Goal: Transaction & Acquisition: Purchase product/service

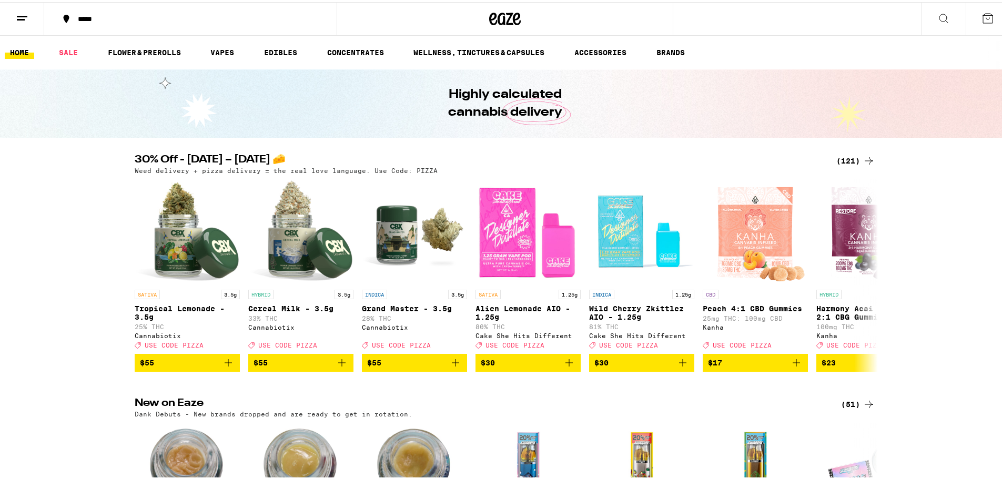
click at [22, 19] on icon at bounding box center [22, 16] width 13 height 13
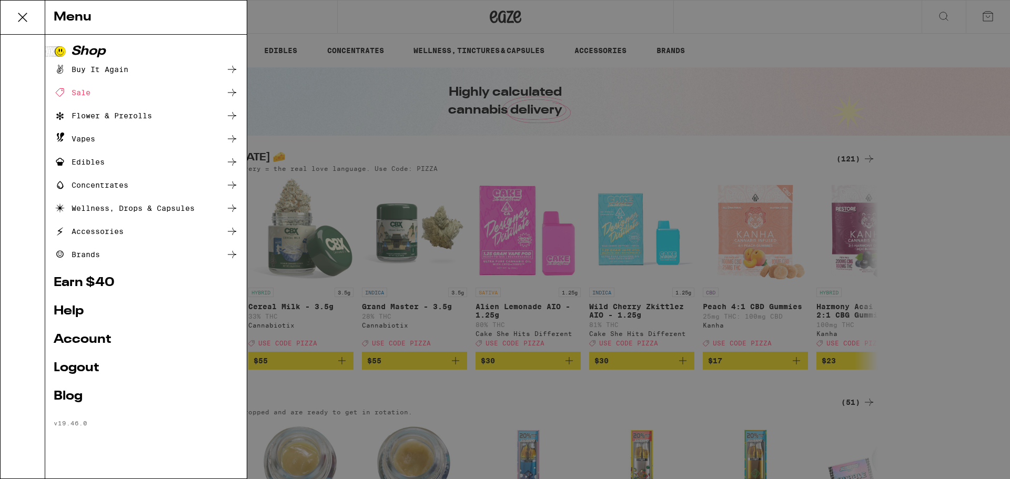
click at [82, 341] on link "Account" at bounding box center [146, 339] width 185 height 13
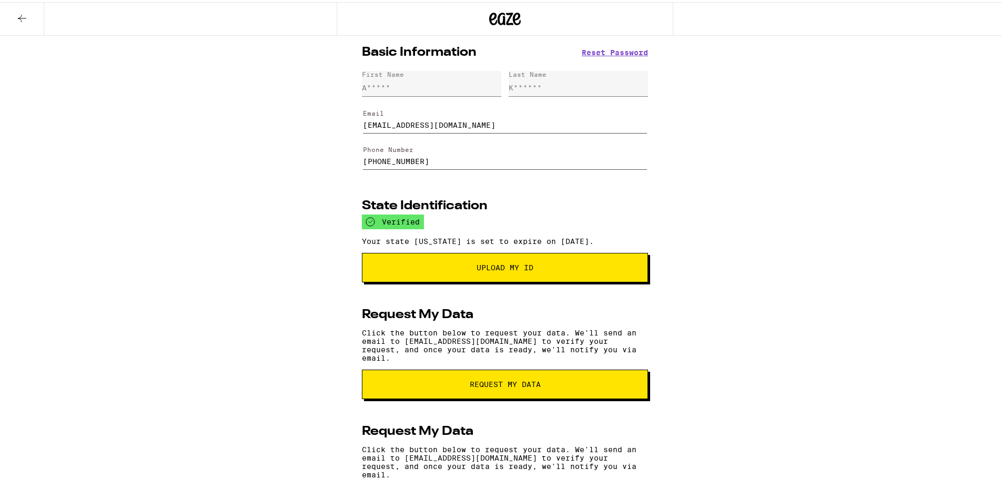
click at [13, 16] on button at bounding box center [22, 17] width 44 height 33
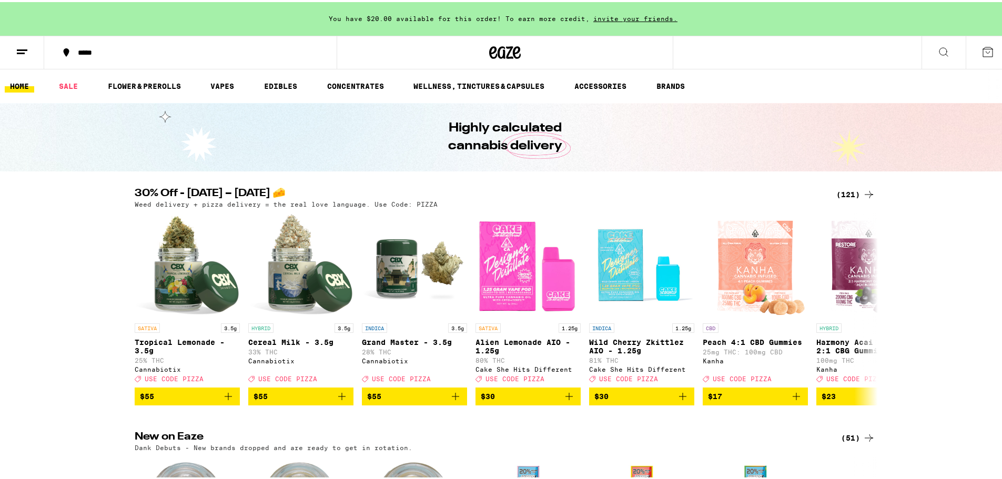
click at [867, 189] on icon at bounding box center [868, 192] width 13 height 13
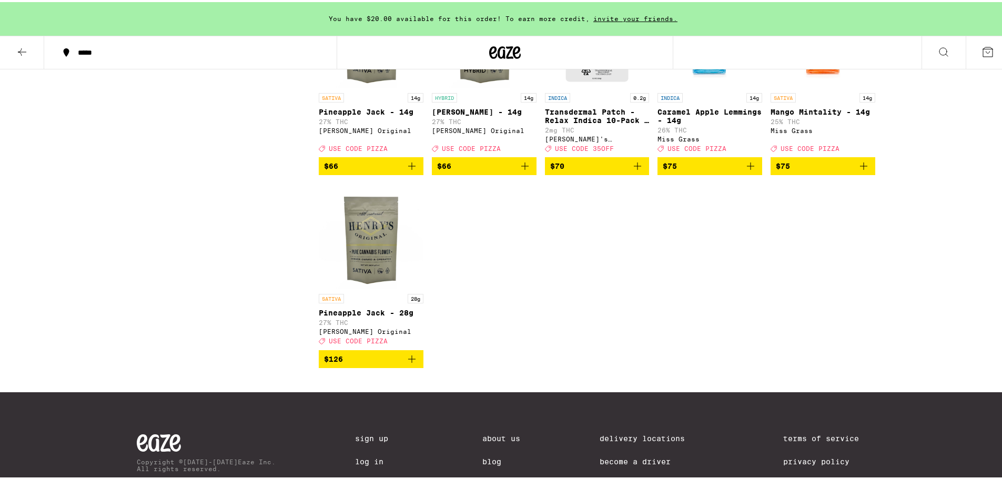
scroll to position [5078, 0]
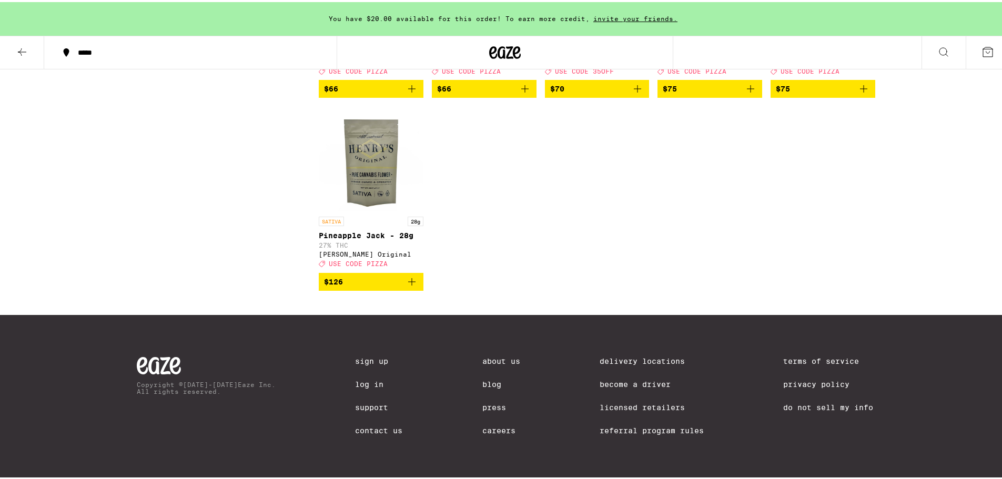
click at [22, 42] on button at bounding box center [22, 50] width 44 height 33
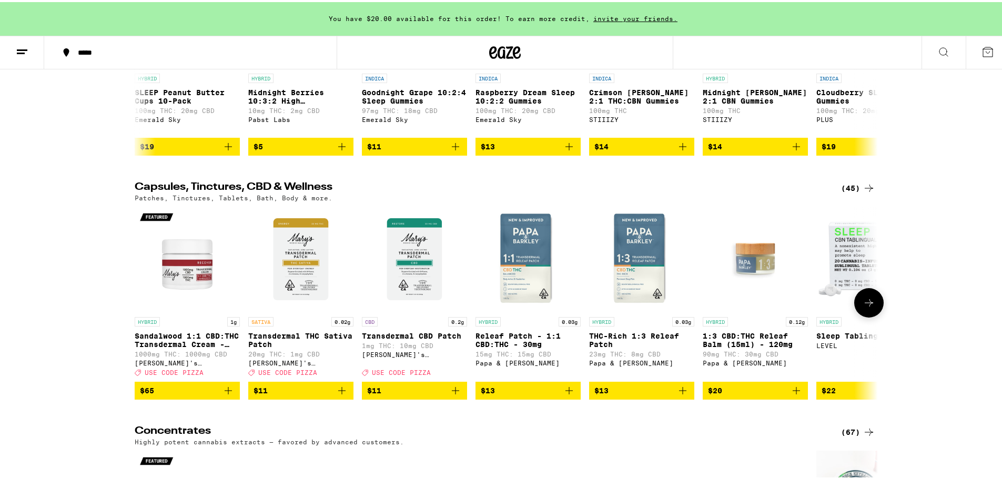
scroll to position [4049, 0]
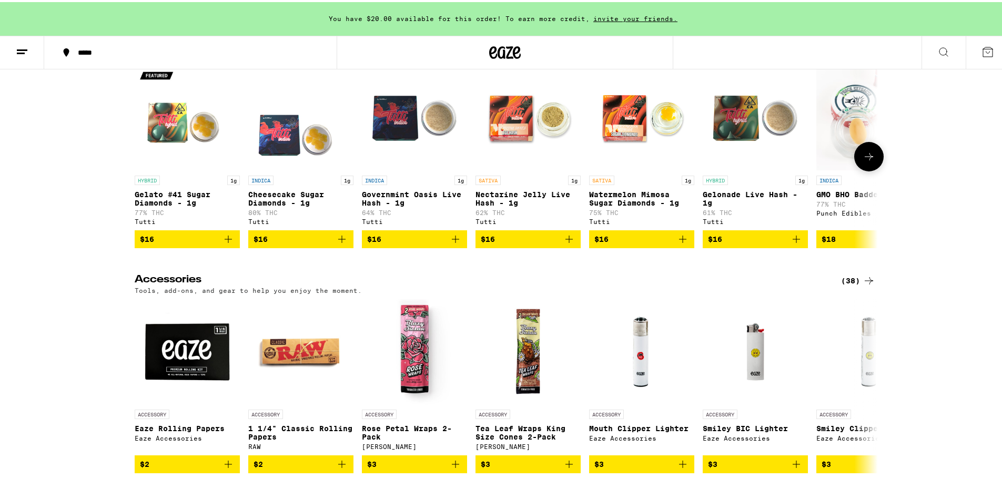
click at [867, 169] on button at bounding box center [868, 154] width 29 height 29
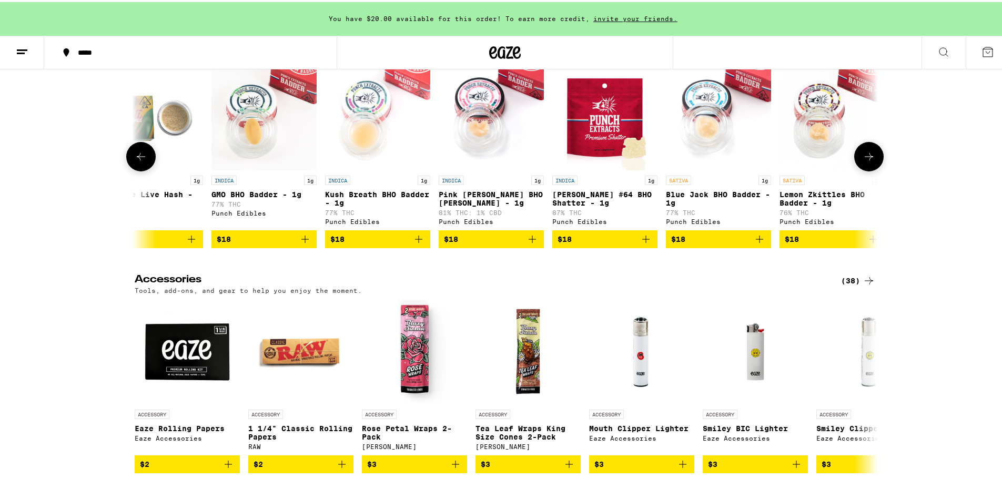
scroll to position [0, 626]
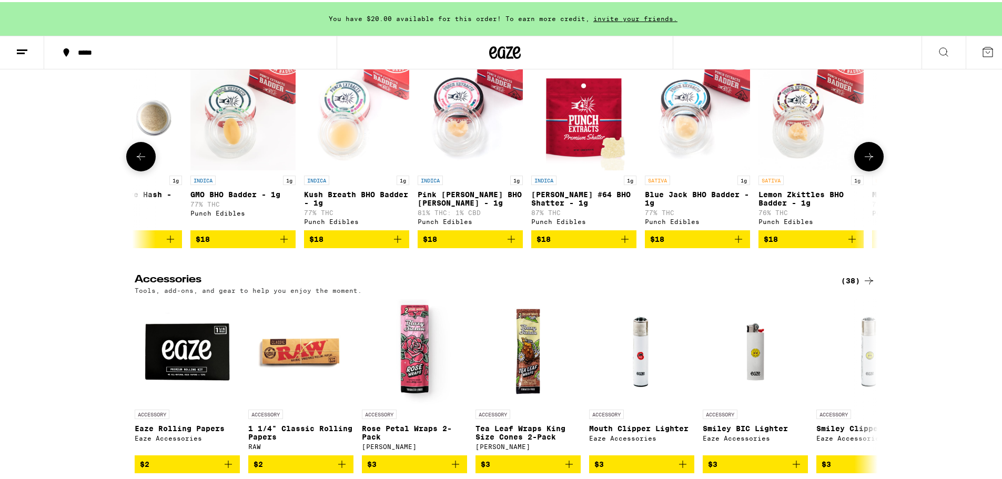
click at [862, 161] on icon at bounding box center [868, 154] width 13 height 13
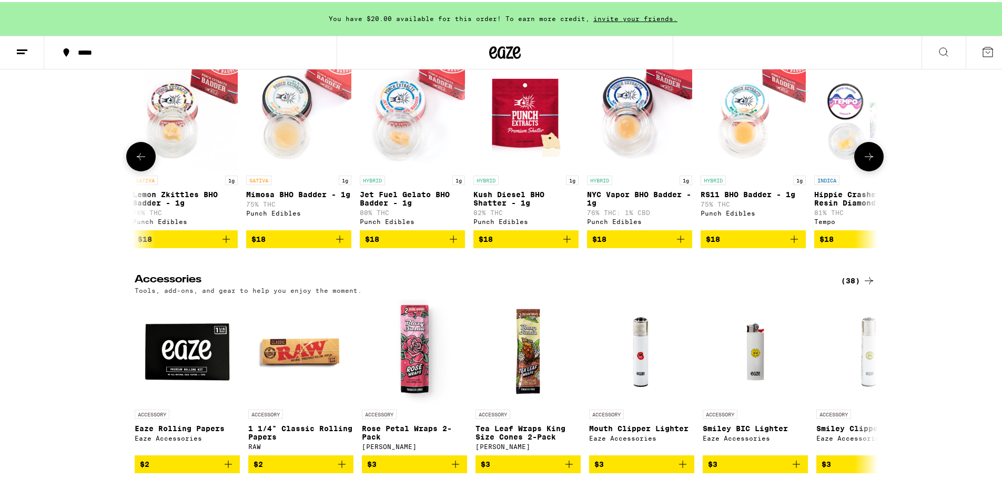
click at [862, 161] on icon at bounding box center [868, 154] width 13 height 13
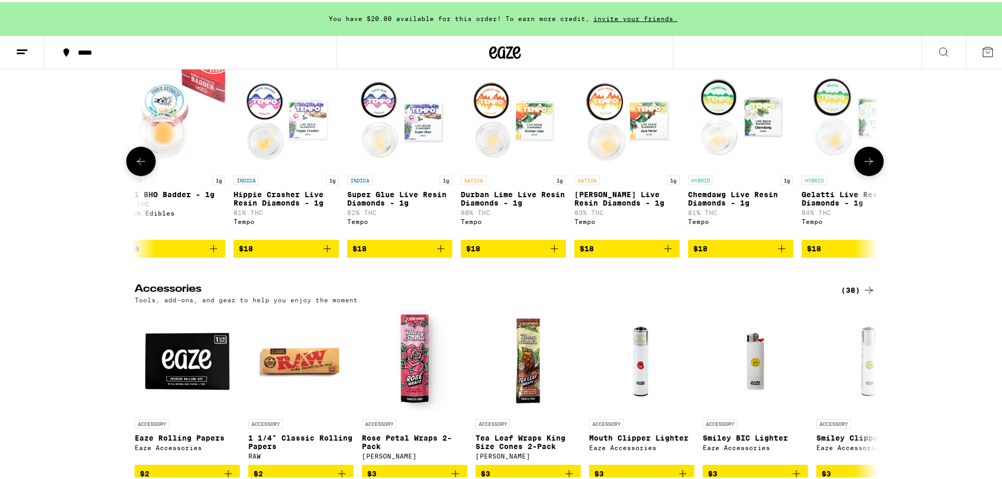
scroll to position [0, 1877]
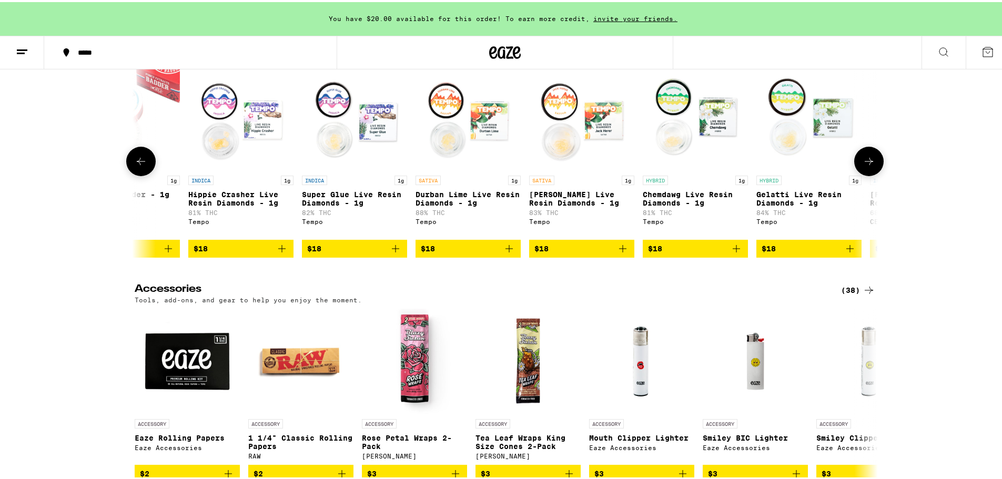
click at [862, 174] on button at bounding box center [868, 159] width 29 height 29
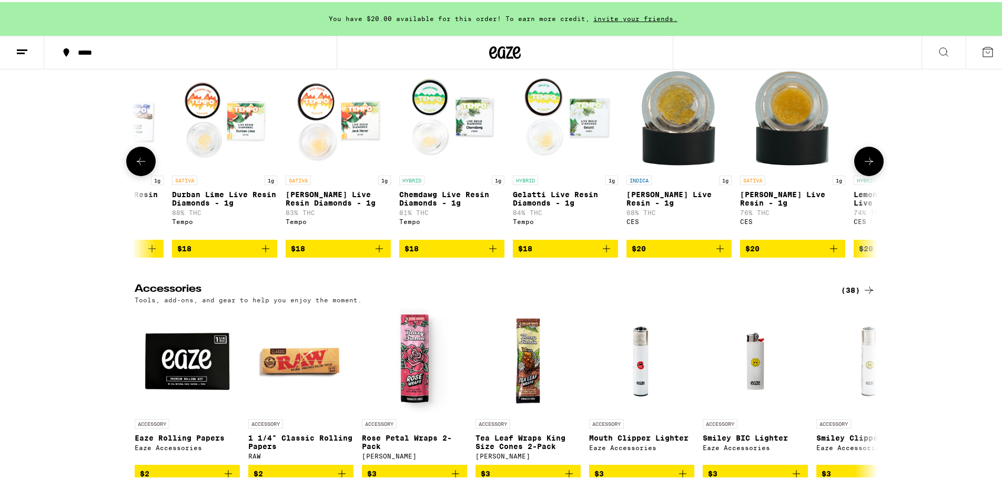
scroll to position [0, 2503]
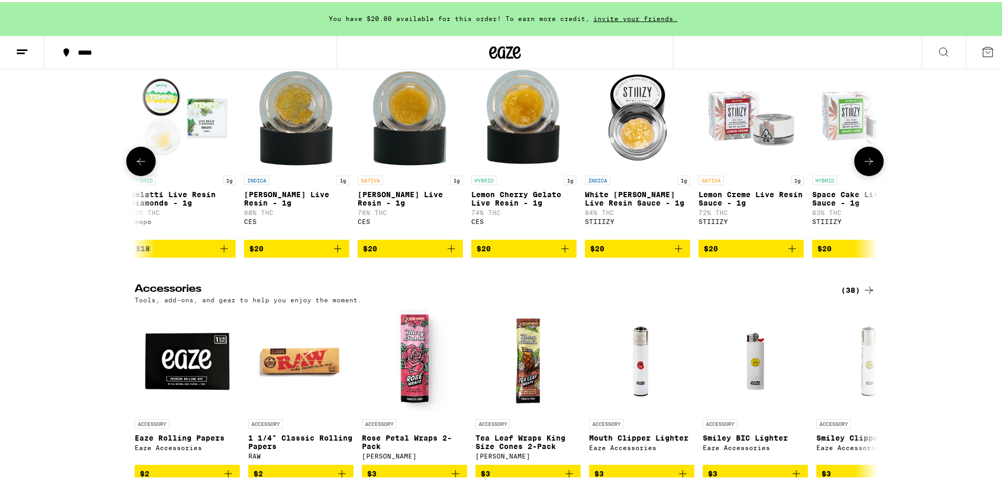
click at [862, 174] on button at bounding box center [868, 159] width 29 height 29
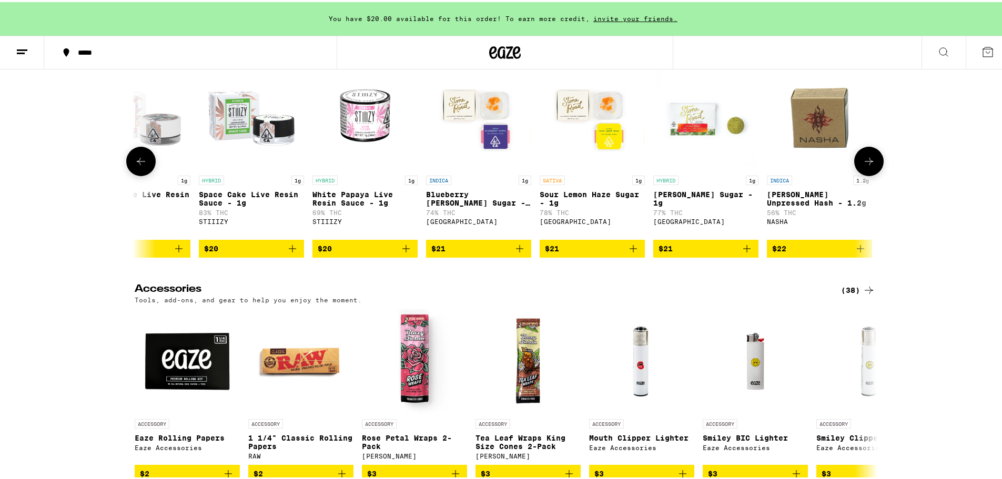
scroll to position [0, 3129]
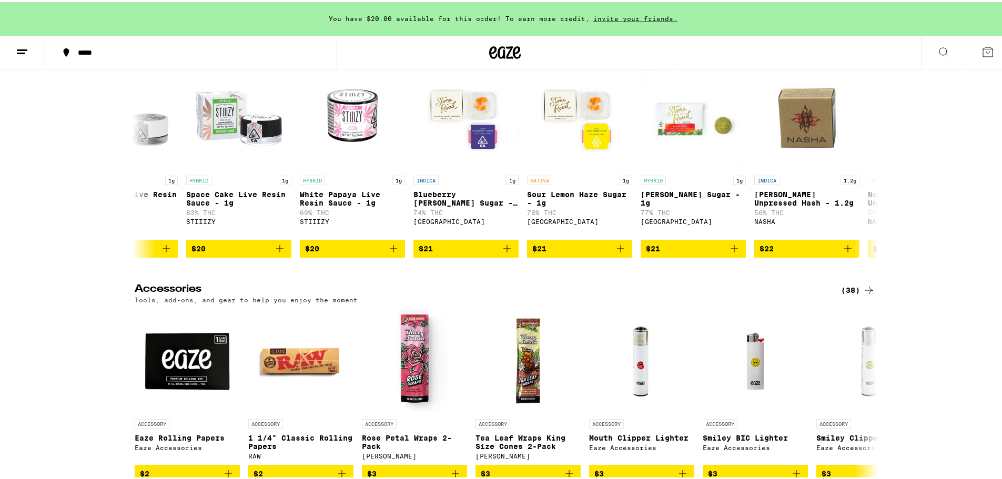
click at [858, 58] on div "Highly potent cannabis extracts — favored by advanced customers." at bounding box center [505, 54] width 740 height 7
click at [849, 58] on div "Highly potent cannabis extracts — favored by advanced customers." at bounding box center [505, 54] width 740 height 7
click at [849, 51] on div "(67)" at bounding box center [858, 44] width 34 height 13
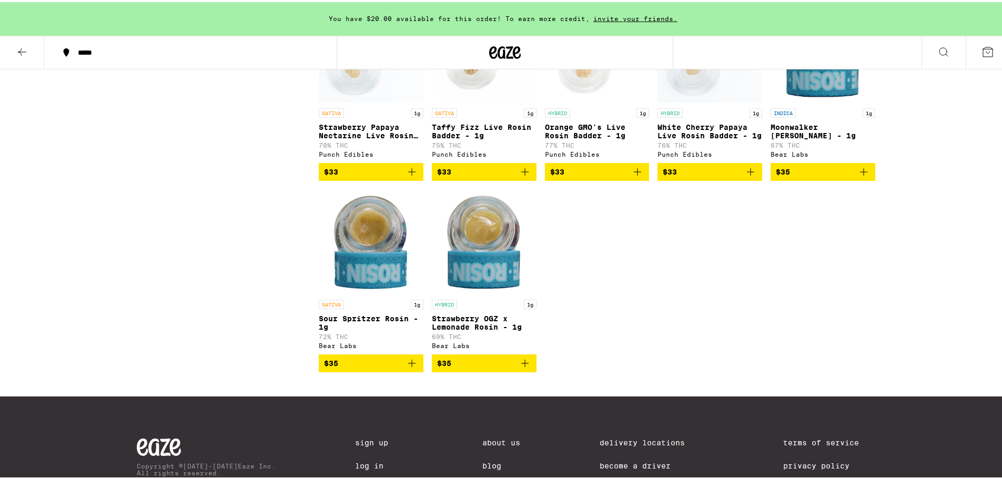
scroll to position [2689, 0]
